Goal: Information Seeking & Learning: Learn about a topic

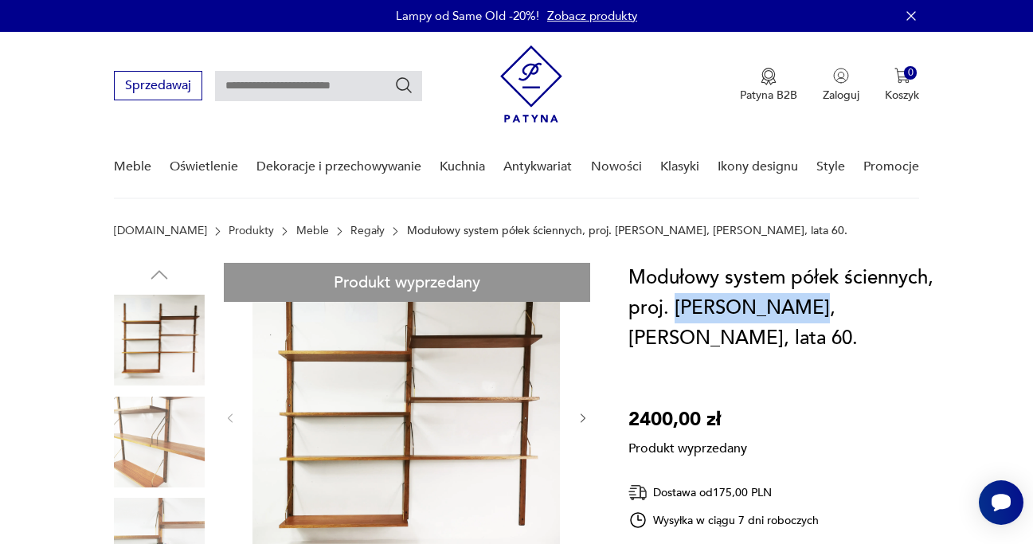
drag, startPoint x: 798, startPoint y: 310, endPoint x: 673, endPoint y: 308, distance: 125.1
click at [673, 308] on h1 "Modułowy system półek ściennych, proj. Poul Cadovius, Dania, lata 60." at bounding box center [790, 308] width 323 height 91
copy h1 "[PERSON_NAME]"
click at [333, 81] on input "text" at bounding box center [318, 86] width 207 height 30
paste input "**********"
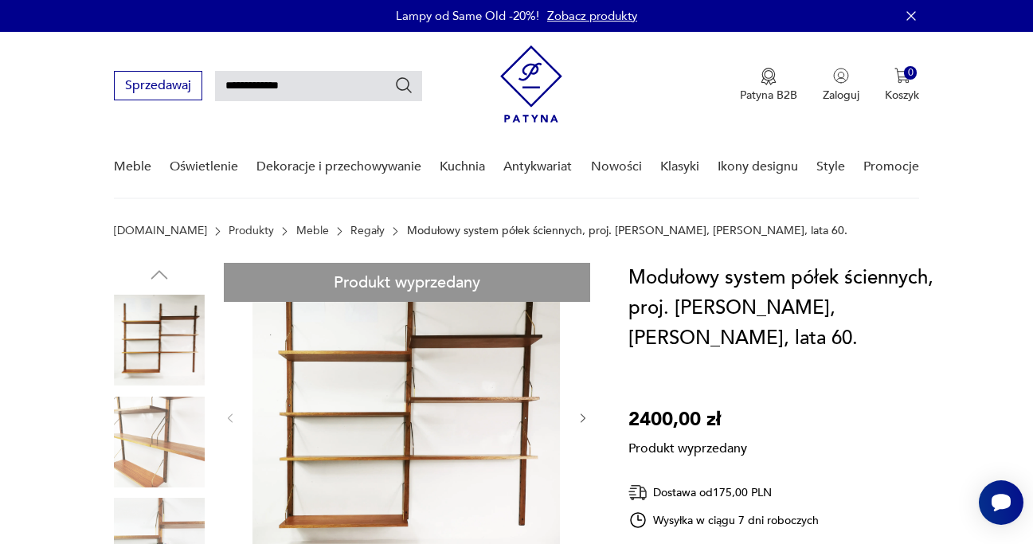
type input "**********"
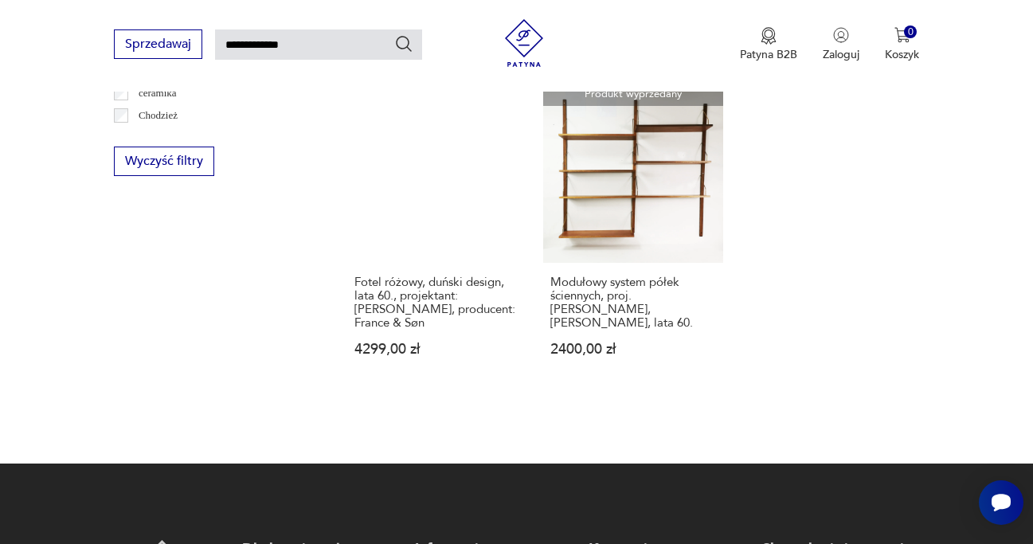
scroll to position [989, 0]
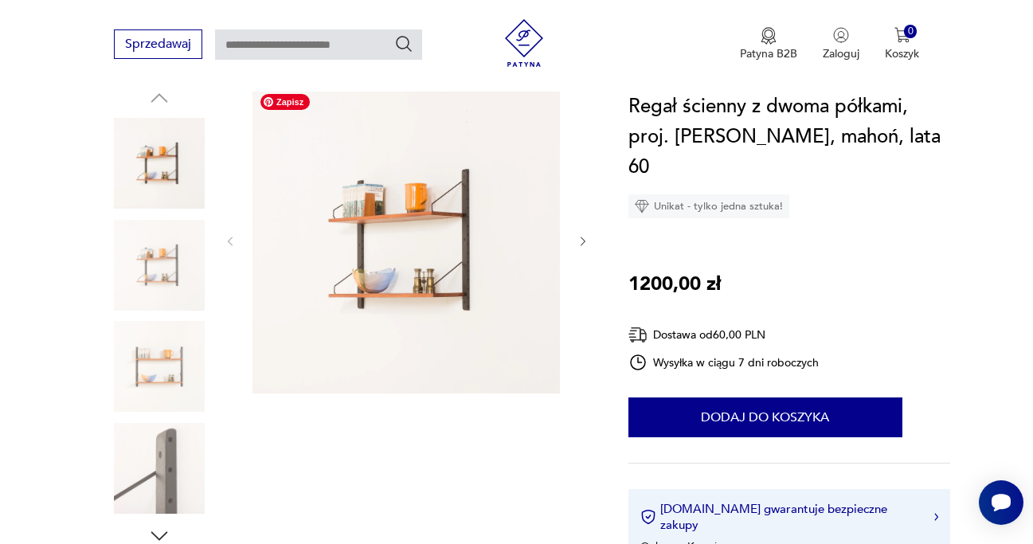
scroll to position [198, 0]
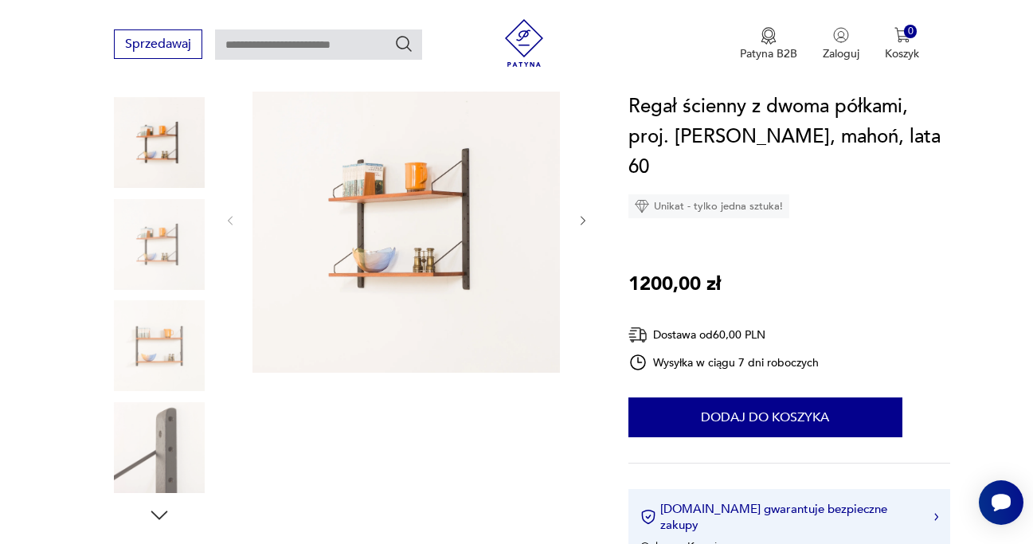
click at [183, 425] on img at bounding box center [159, 447] width 91 height 91
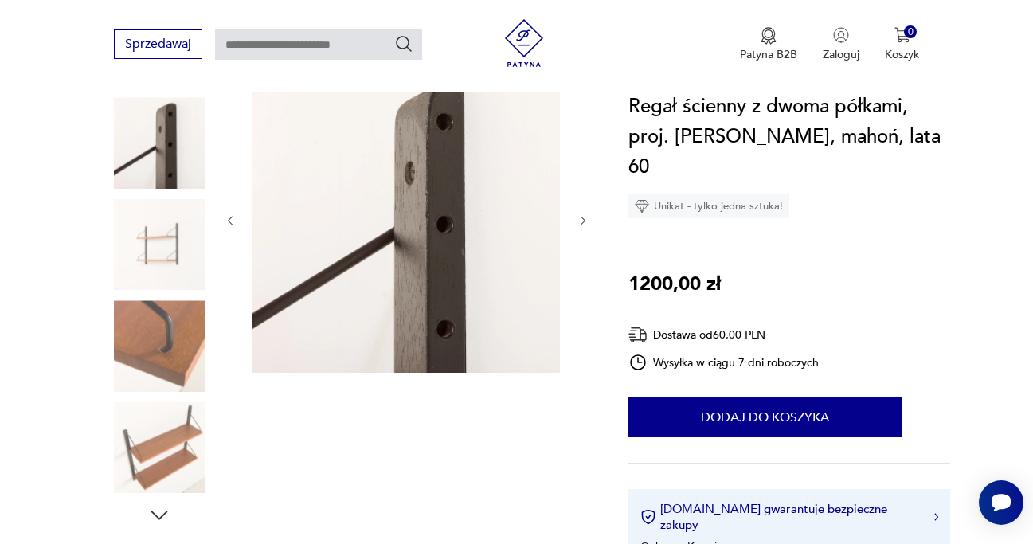
click at [146, 408] on img at bounding box center [159, 447] width 91 height 91
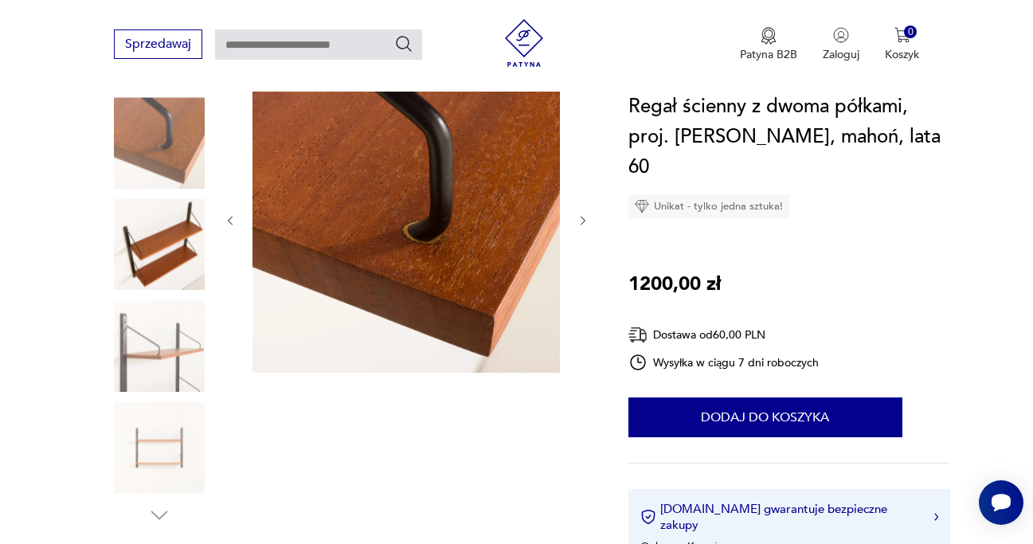
scroll to position [206, 0]
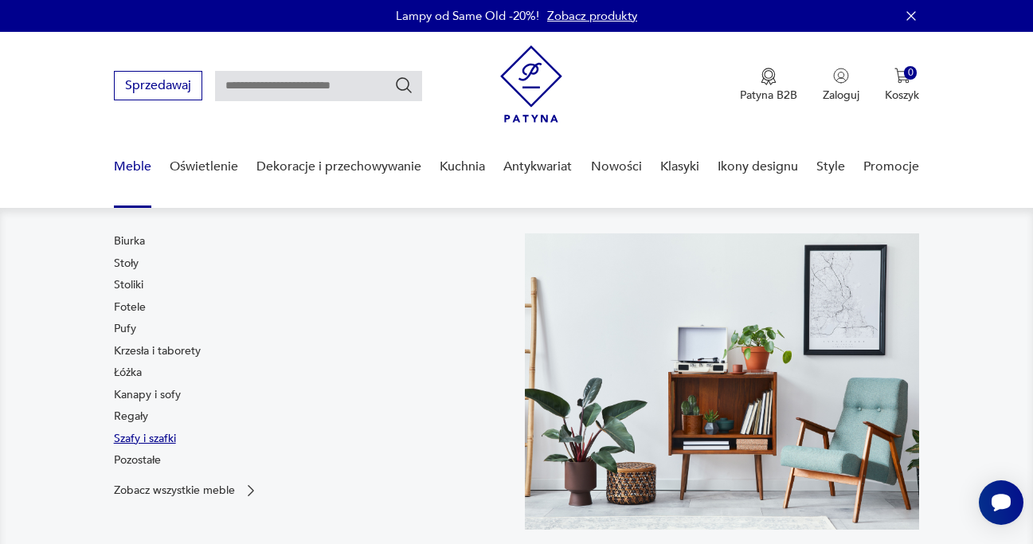
click at [138, 433] on link "Szafy i szafki" at bounding box center [145, 439] width 62 height 16
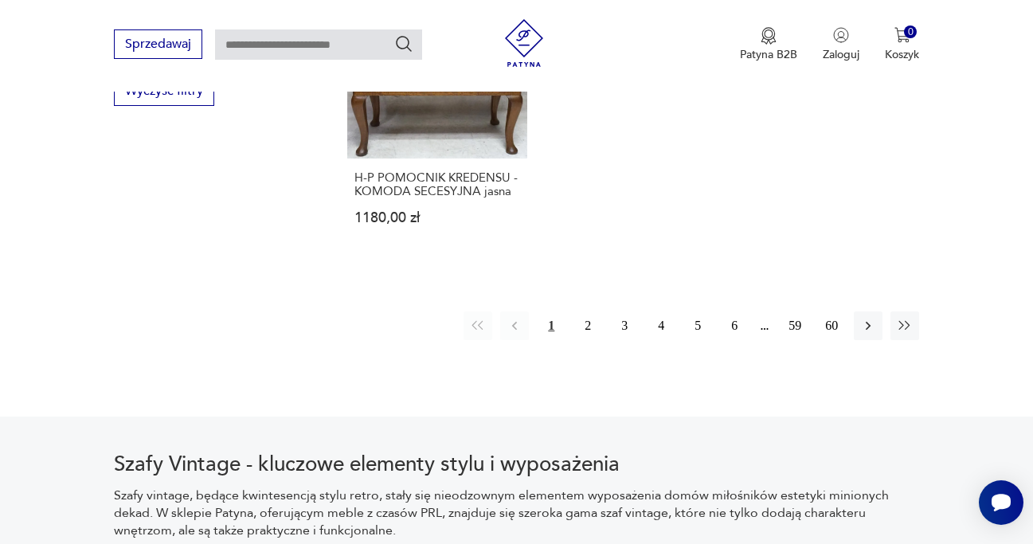
scroll to position [2360, 0]
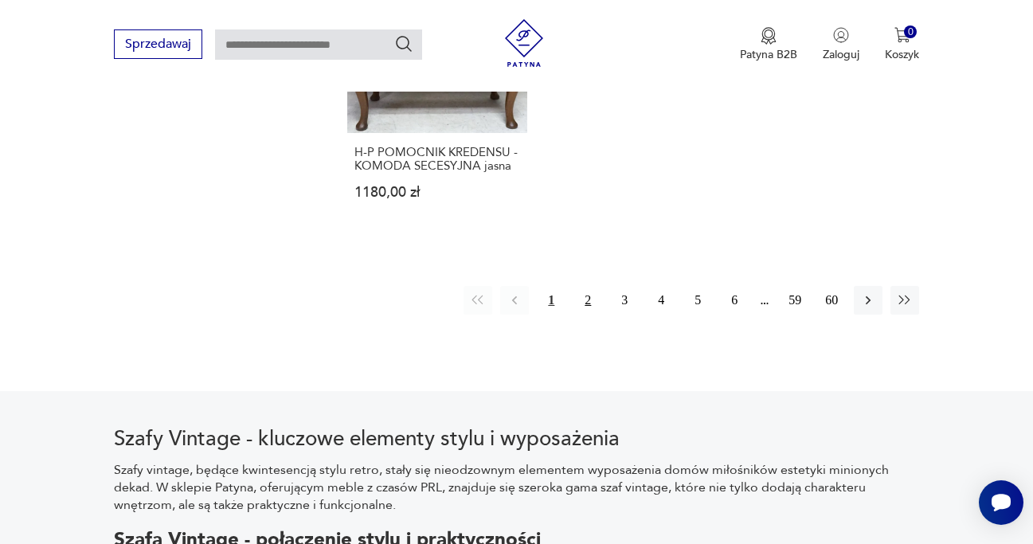
click at [589, 308] on button "2" at bounding box center [588, 300] width 29 height 29
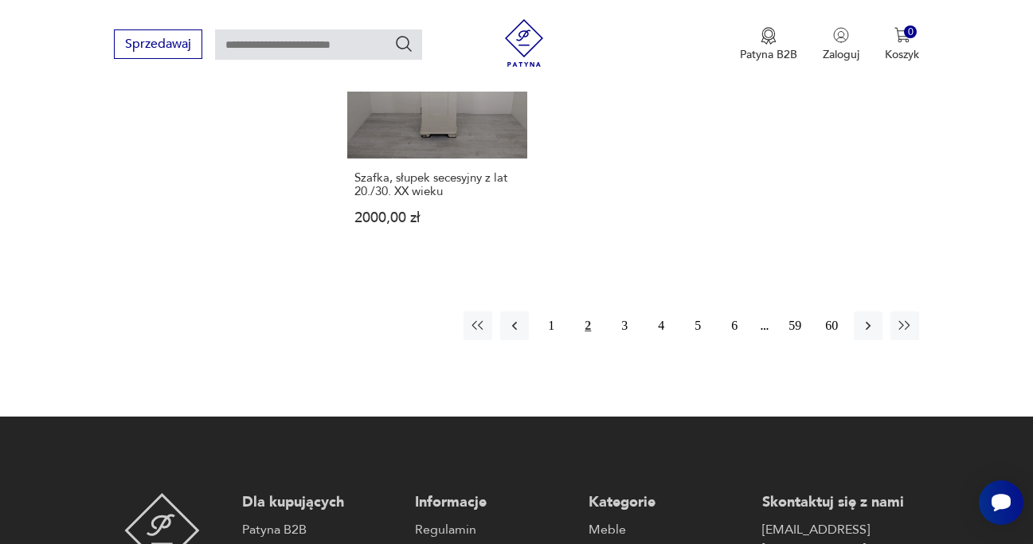
scroll to position [2367, 0]
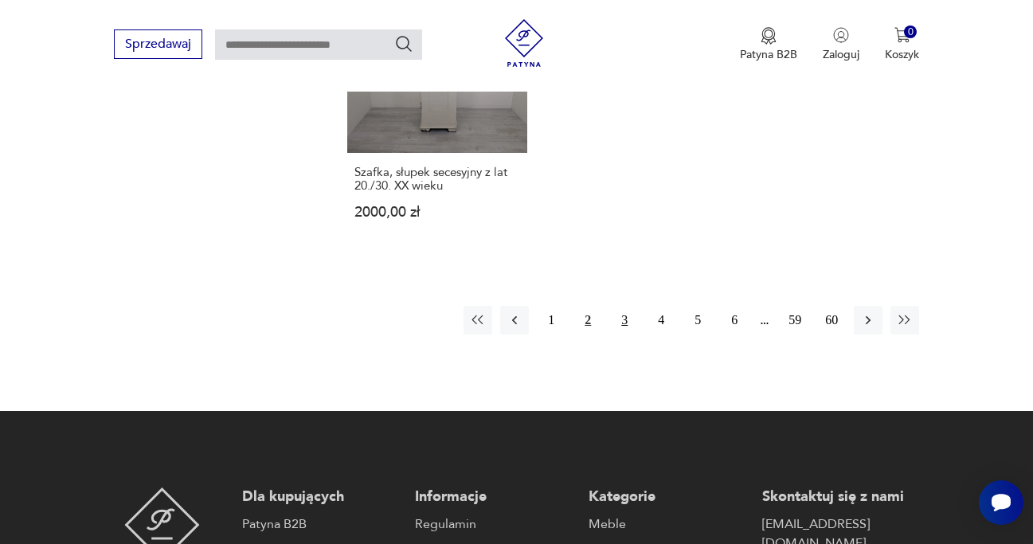
click at [621, 306] on button "3" at bounding box center [624, 320] width 29 height 29
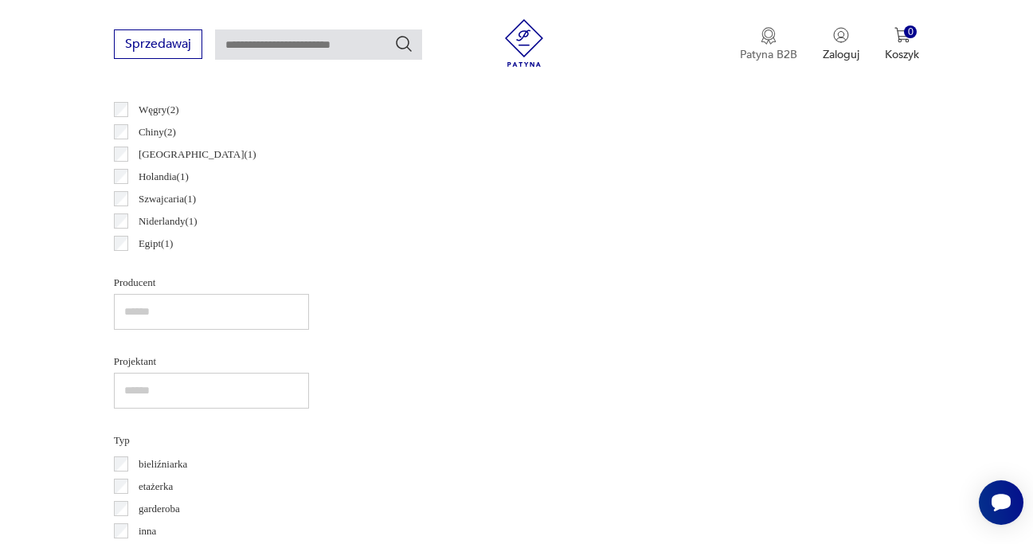
scroll to position [601, 0]
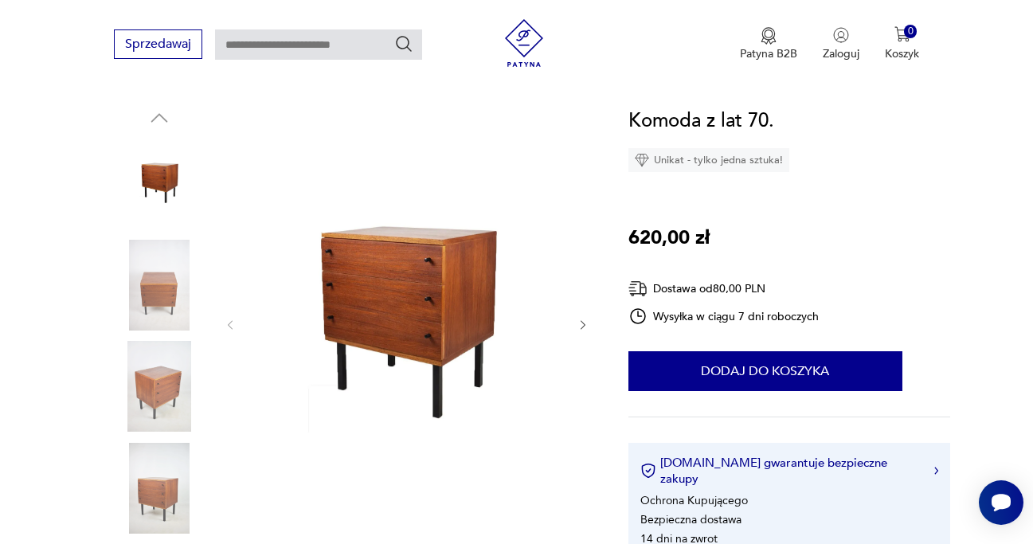
scroll to position [158, 0]
click at [163, 397] on img at bounding box center [159, 385] width 91 height 91
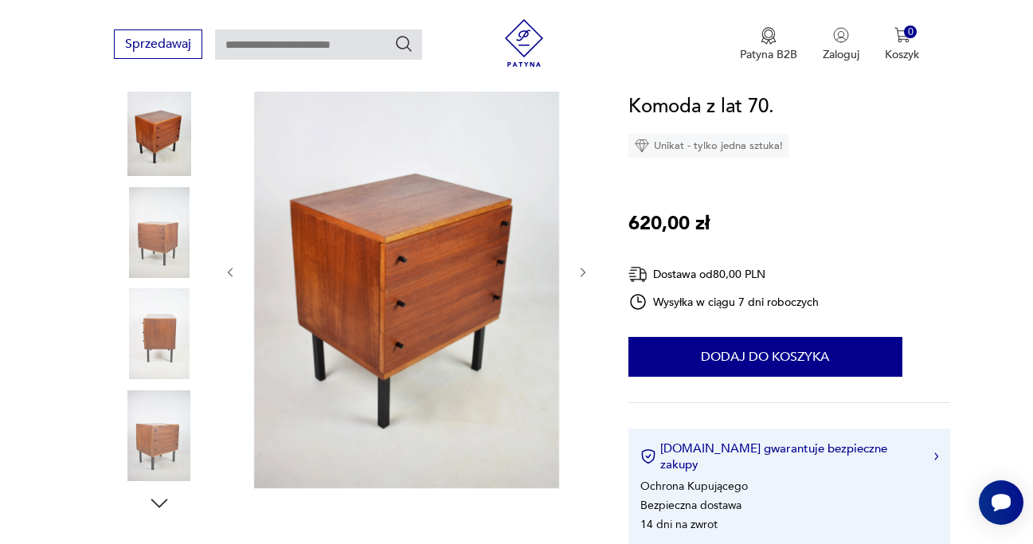
scroll to position [212, 0]
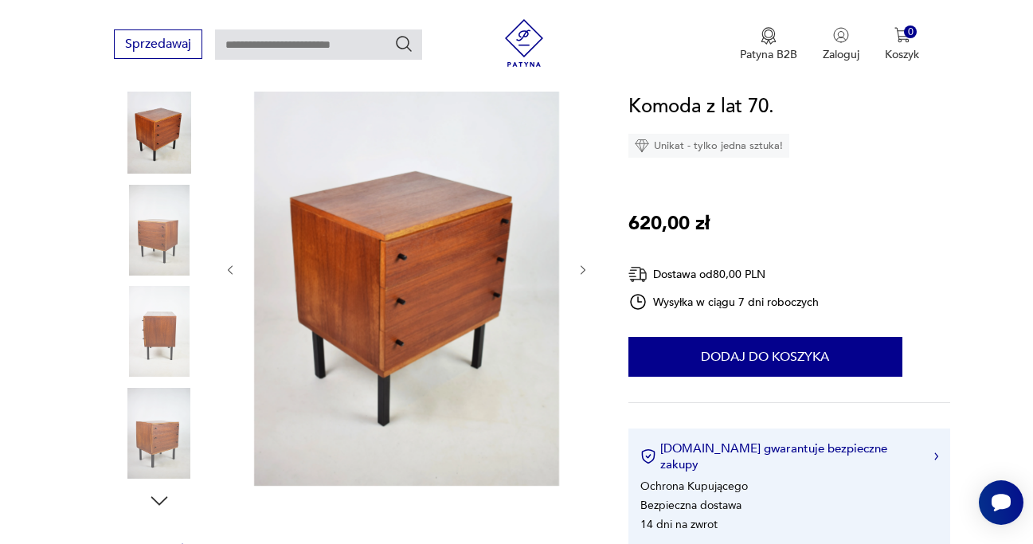
click at [158, 225] on img at bounding box center [159, 230] width 91 height 91
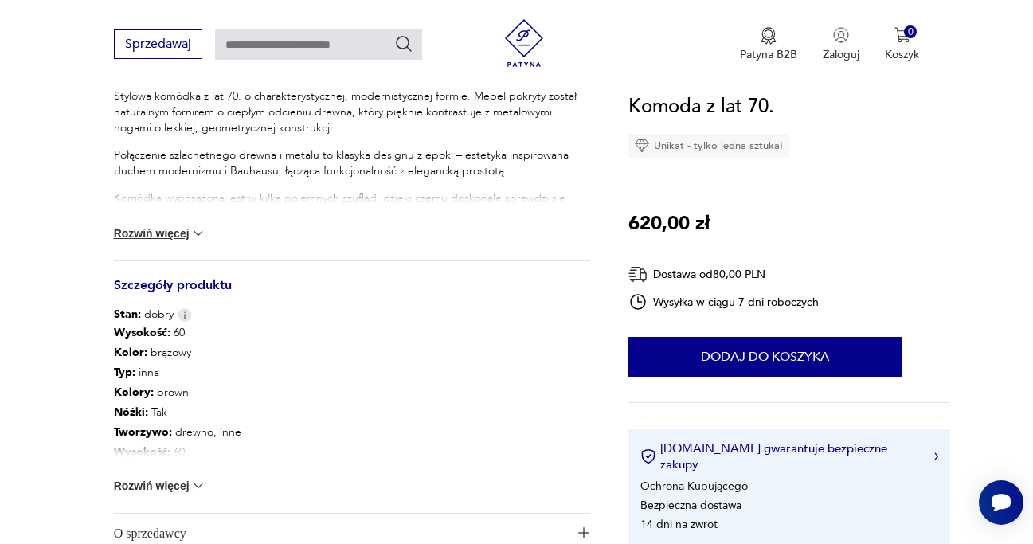
scroll to position [697, 0]
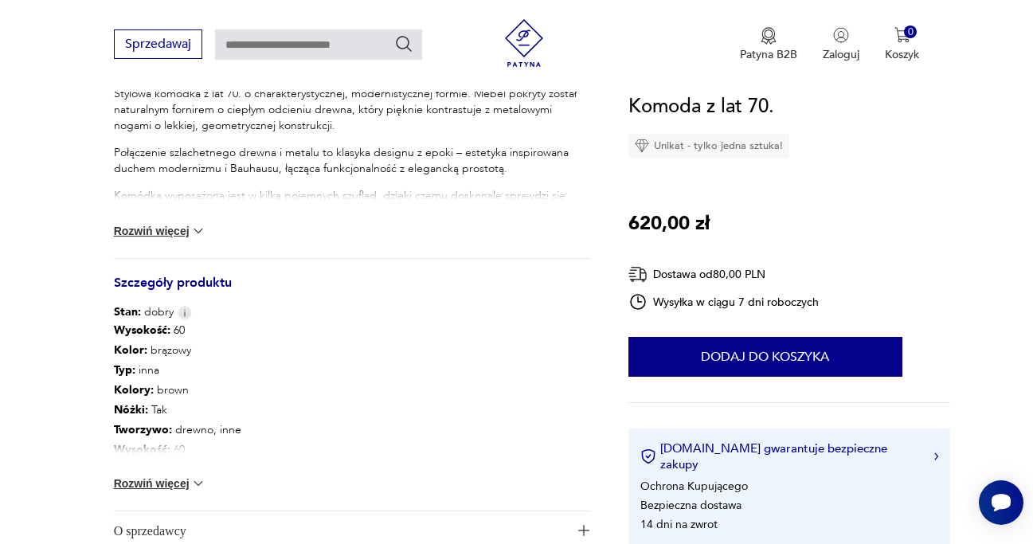
click at [184, 243] on div "Stylowa komódka z lat 70. o charakterystycznej, modernistycznej formie. Mebel p…" at bounding box center [352, 172] width 476 height 172
click at [177, 233] on button "Rozwiń więcej" at bounding box center [160, 231] width 92 height 16
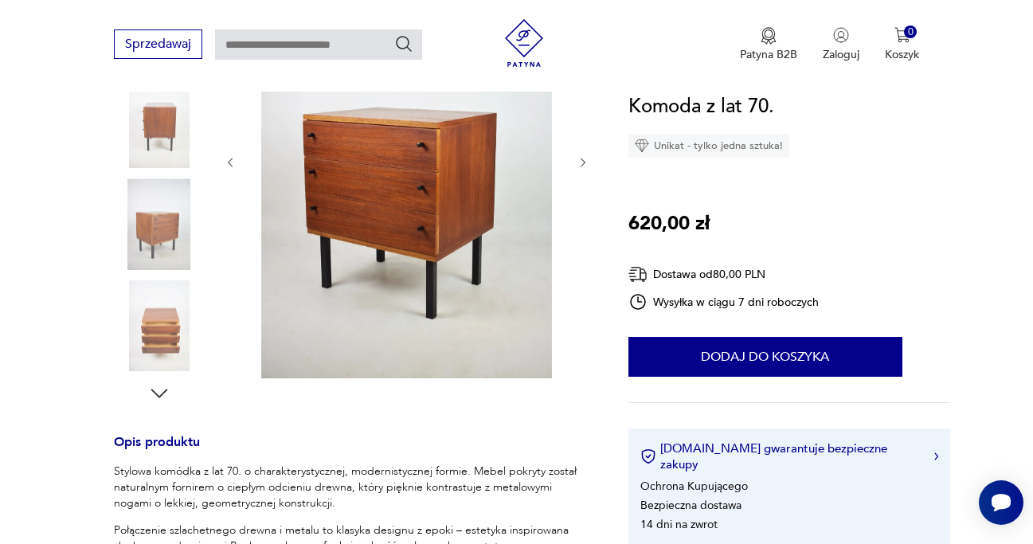
scroll to position [318, 0]
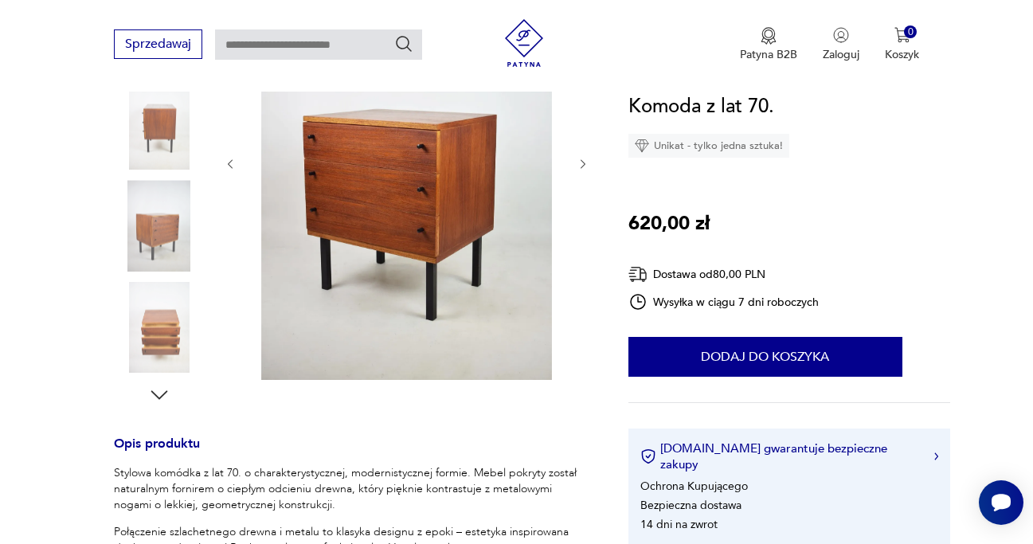
click at [184, 337] on img at bounding box center [159, 327] width 91 height 91
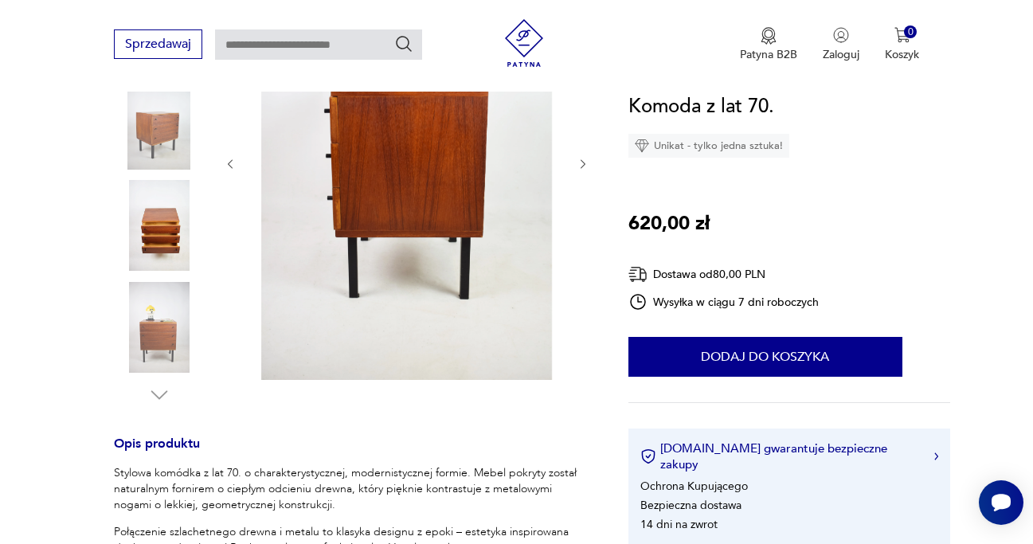
click at [164, 242] on img at bounding box center [159, 225] width 91 height 91
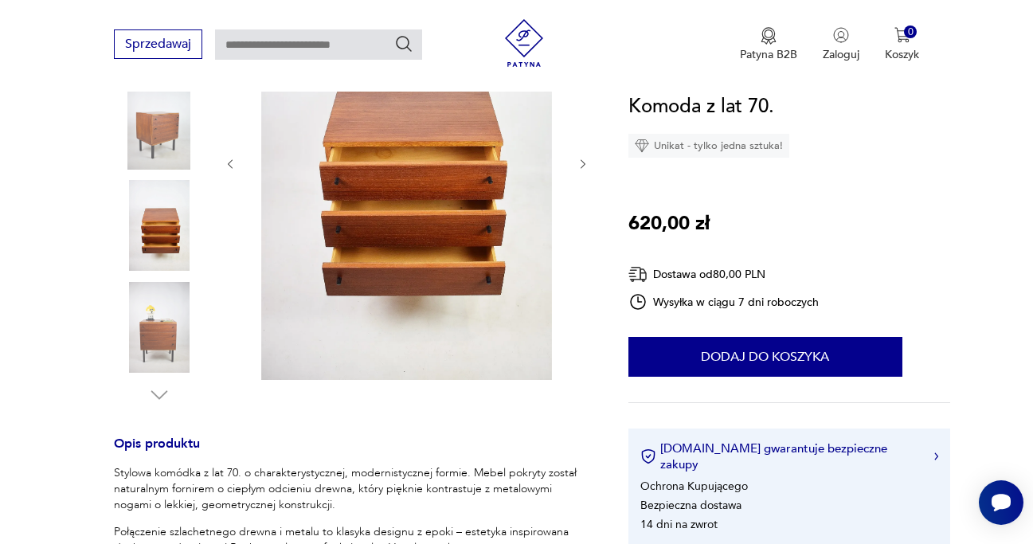
click at [163, 344] on img at bounding box center [159, 327] width 91 height 91
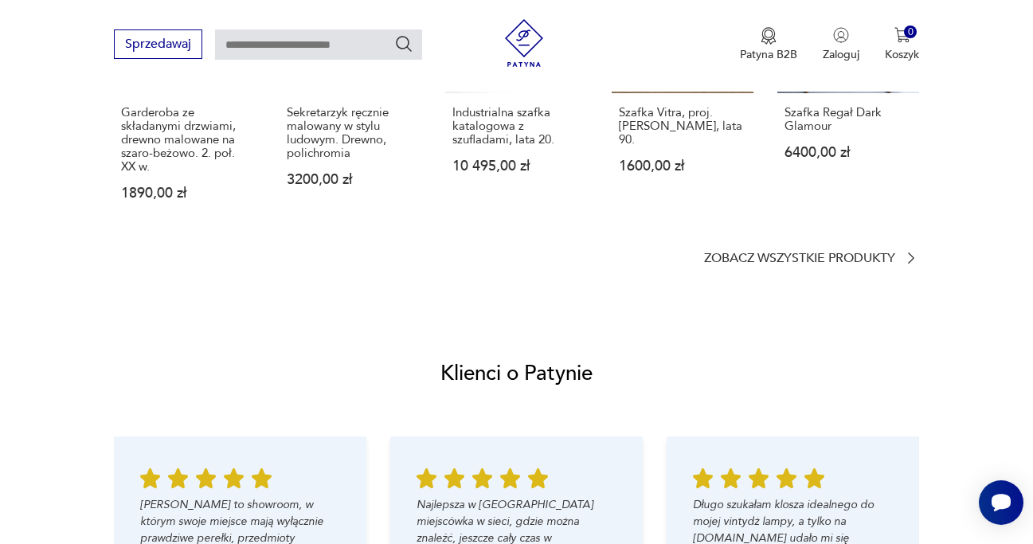
scroll to position [1521, 0]
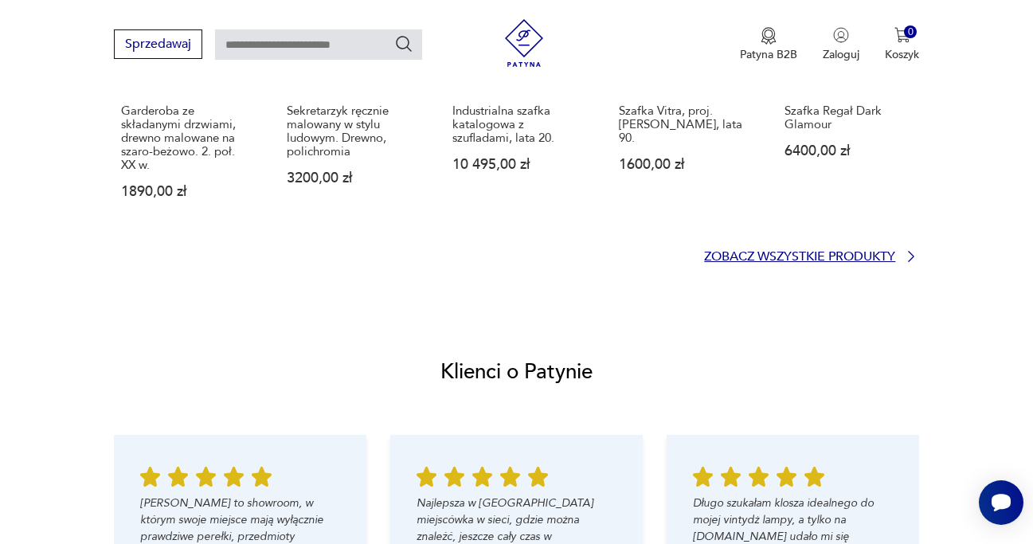
click at [768, 252] on p "Zobacz wszystkie produkty" at bounding box center [799, 257] width 191 height 10
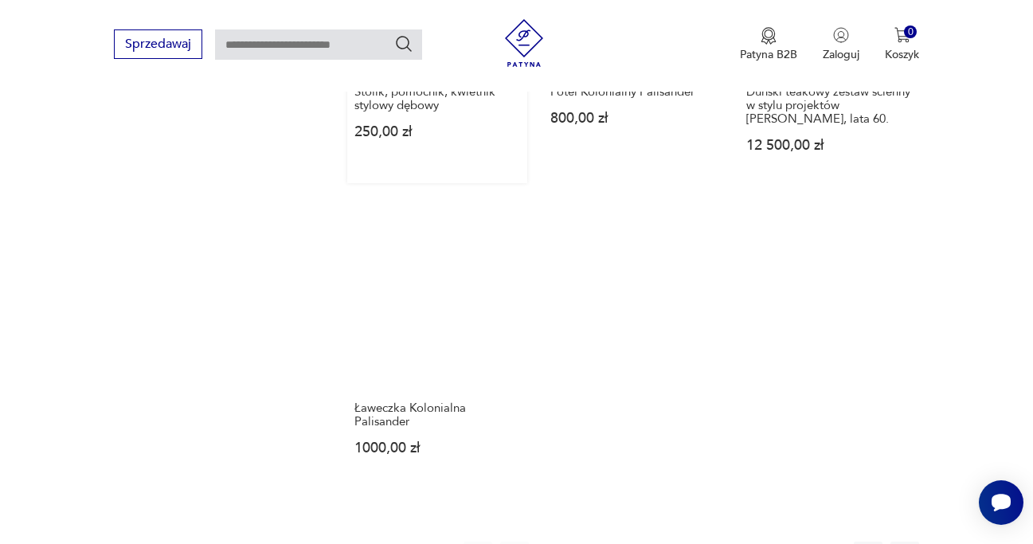
scroll to position [2201, 0]
